Goal: Complete application form

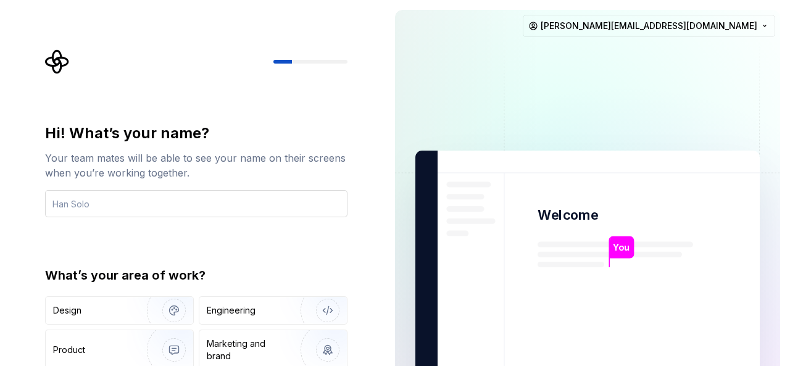
click at [65, 201] on input "text" at bounding box center [196, 203] width 302 height 27
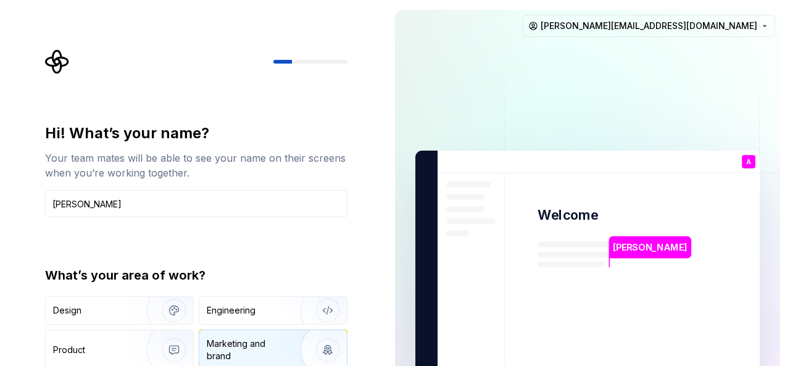
type input "[PERSON_NAME]"
click at [303, 346] on img "button" at bounding box center [319, 350] width 79 height 83
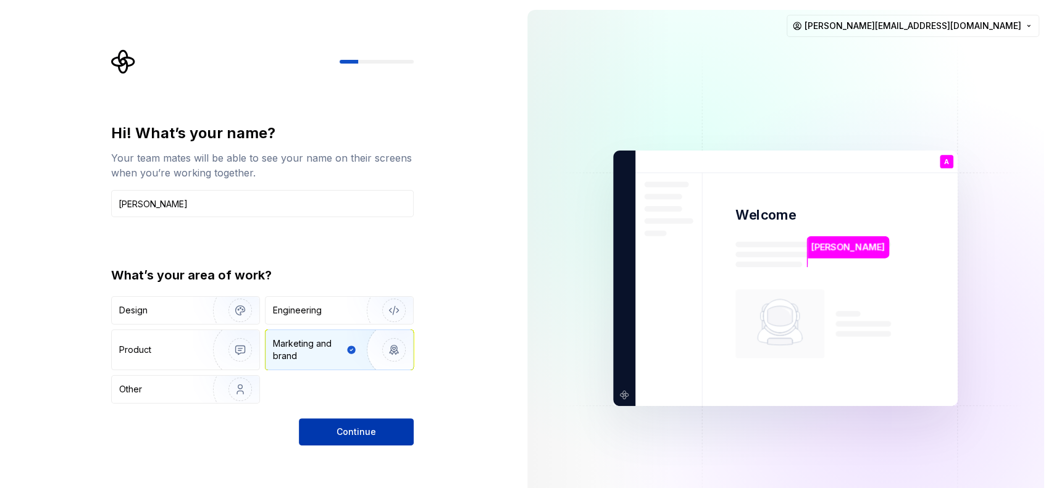
click at [346, 365] on span "Continue" at bounding box center [356, 432] width 40 height 12
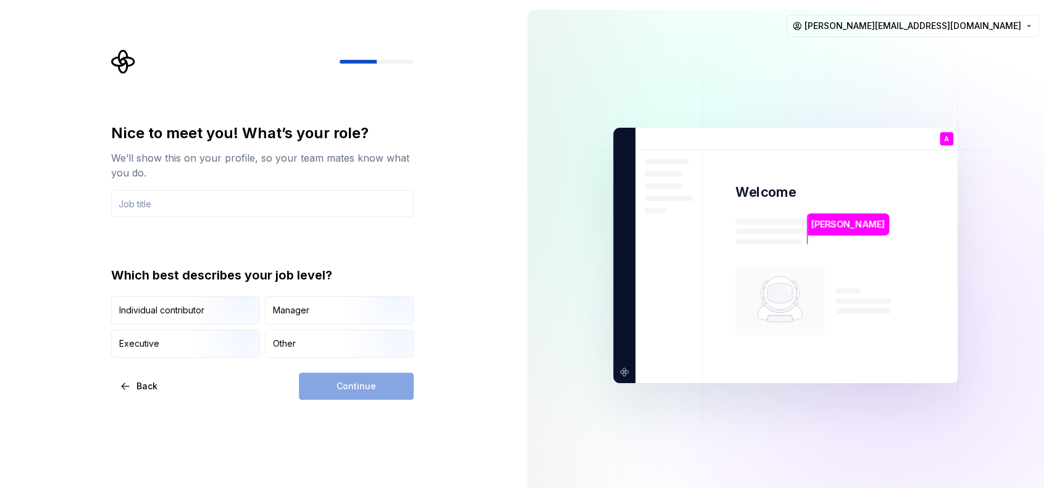
click at [393, 365] on div "Continue" at bounding box center [356, 386] width 115 height 27
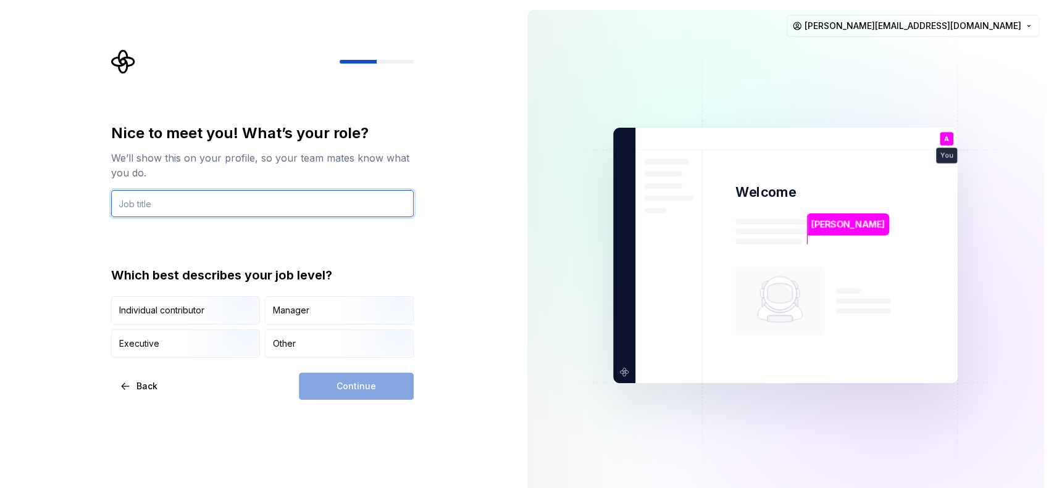
click at [177, 210] on input "text" at bounding box center [262, 203] width 302 height 27
type input "Salesforce Consultant"
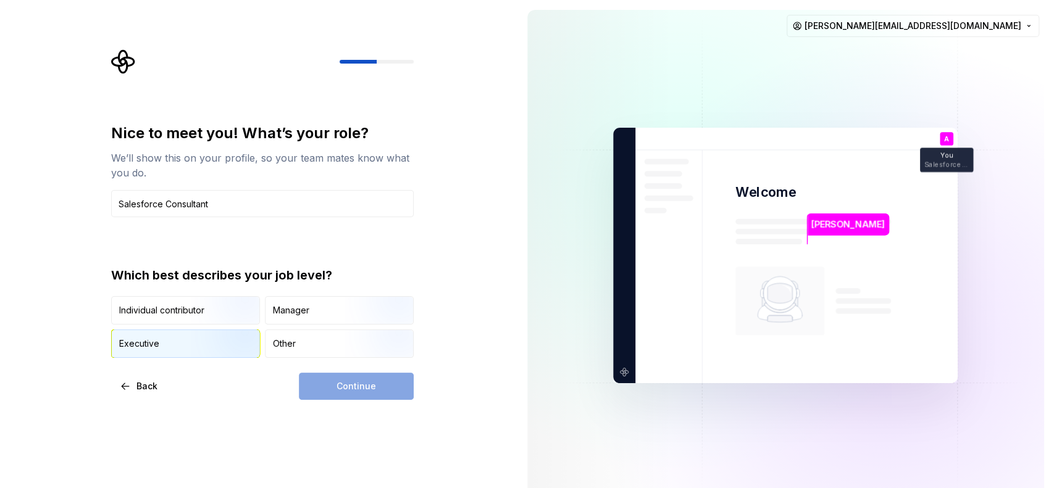
click at [198, 331] on img "button" at bounding box center [229, 359] width 79 height 83
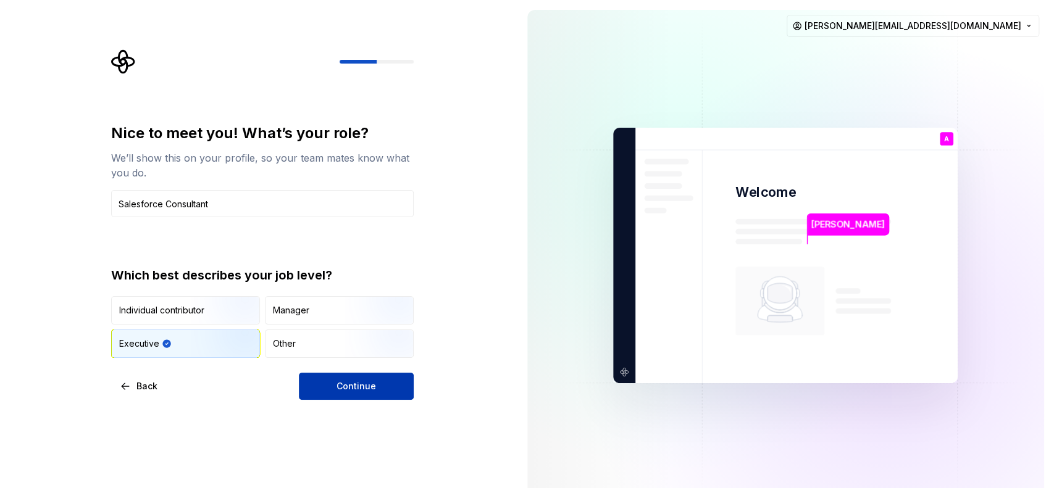
click at [373, 365] on span "Continue" at bounding box center [356, 386] width 40 height 12
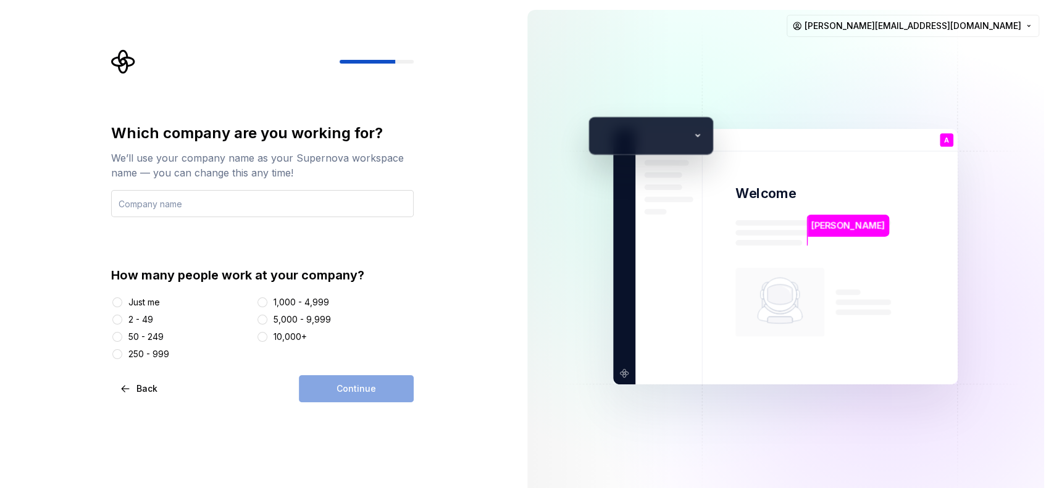
click at [212, 206] on input "text" at bounding box center [262, 203] width 302 height 27
type input "[PERSON_NAME] Solutions"
click at [143, 321] on div "2 - 49" at bounding box center [140, 320] width 25 height 12
click at [122, 321] on button "2 - 49" at bounding box center [117, 320] width 10 height 10
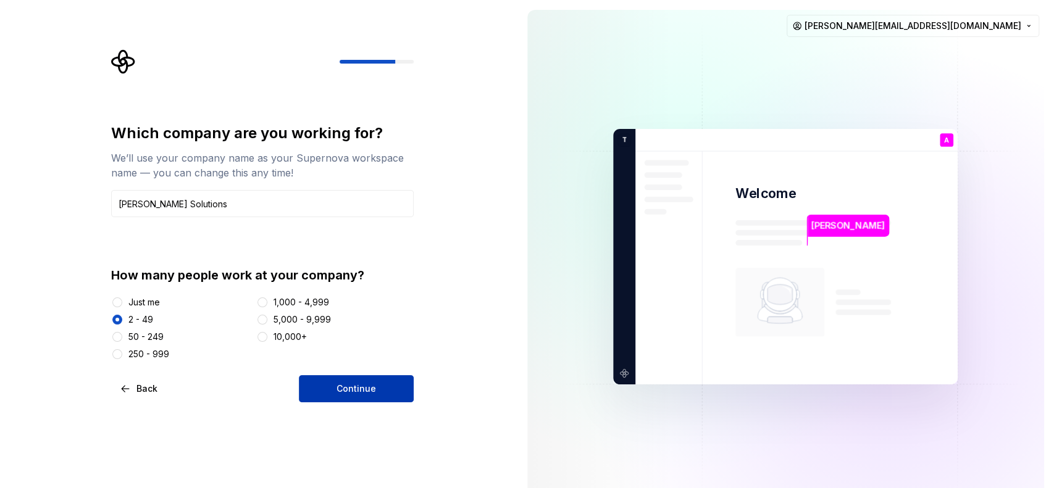
click at [352, 365] on span "Continue" at bounding box center [356, 389] width 40 height 12
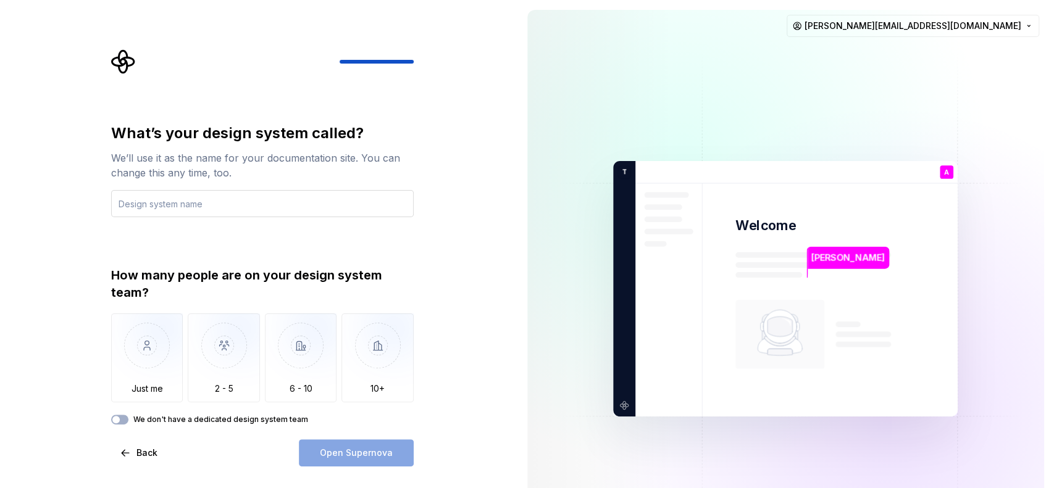
click at [218, 201] on input "text" at bounding box center [262, 203] width 302 height 27
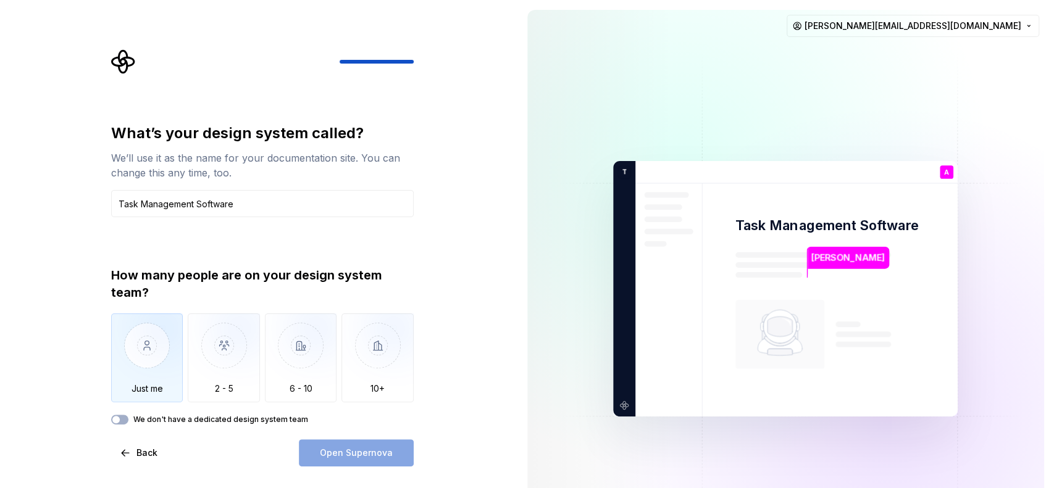
type input "Task Management Software"
click at [164, 362] on img "button" at bounding box center [147, 355] width 72 height 83
click at [127, 365] on button "We don't have a dedicated design system team" at bounding box center [119, 420] width 17 height 10
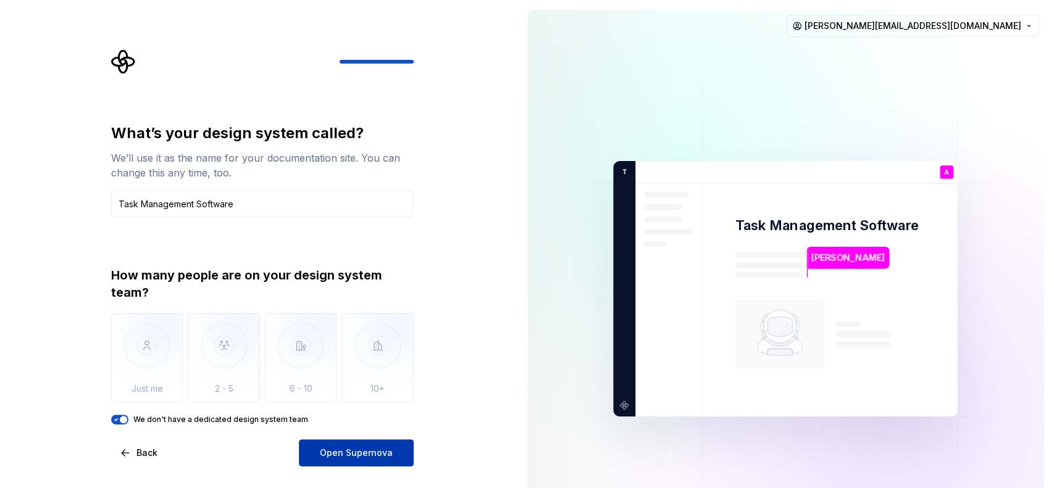
click at [335, 365] on button "Open Supernova" at bounding box center [356, 452] width 115 height 27
